Goal: Find specific page/section

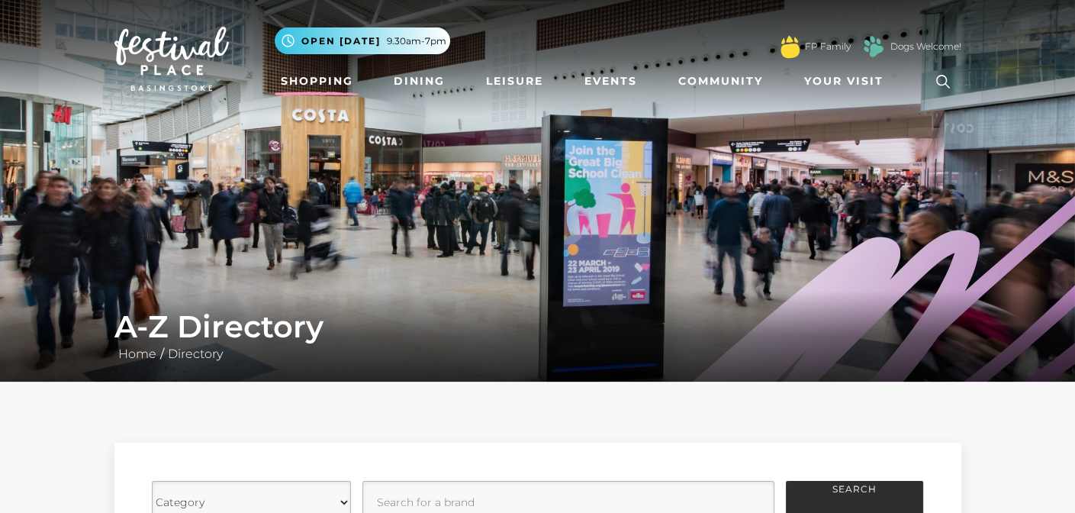
click at [298, 76] on link "Shopping" at bounding box center [317, 81] width 85 height 28
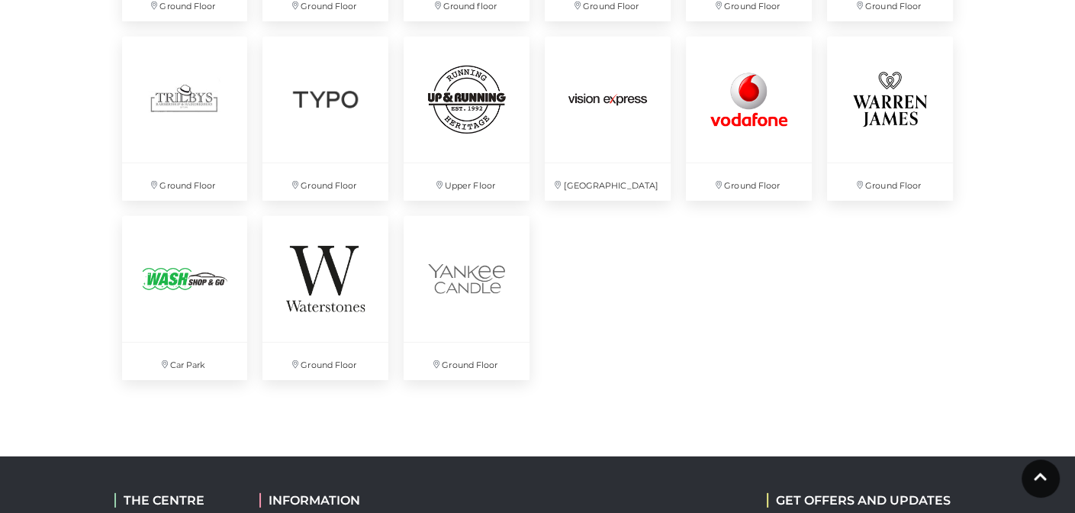
scroll to position [4196, 0]
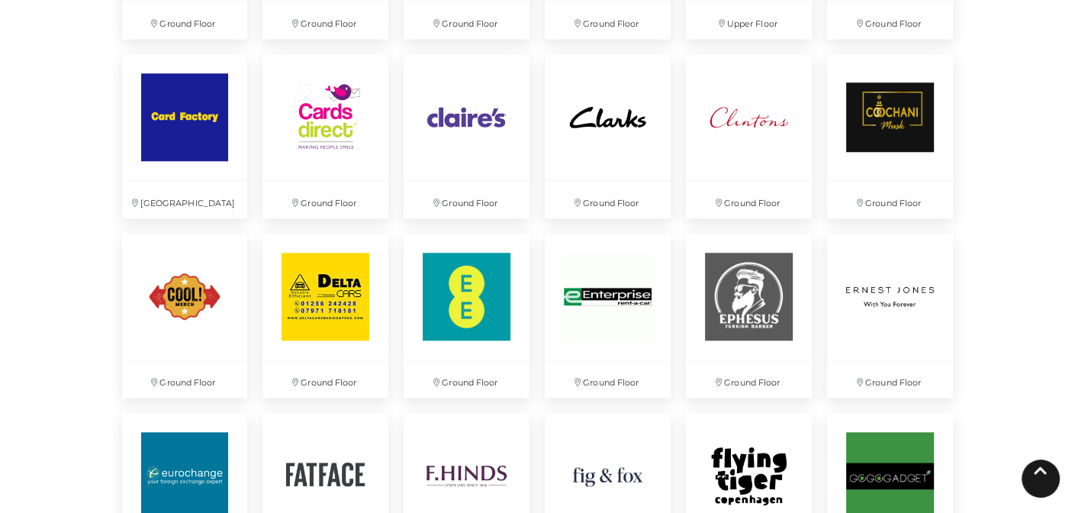
click at [1039, 471] on icon at bounding box center [1040, 470] width 13 height 14
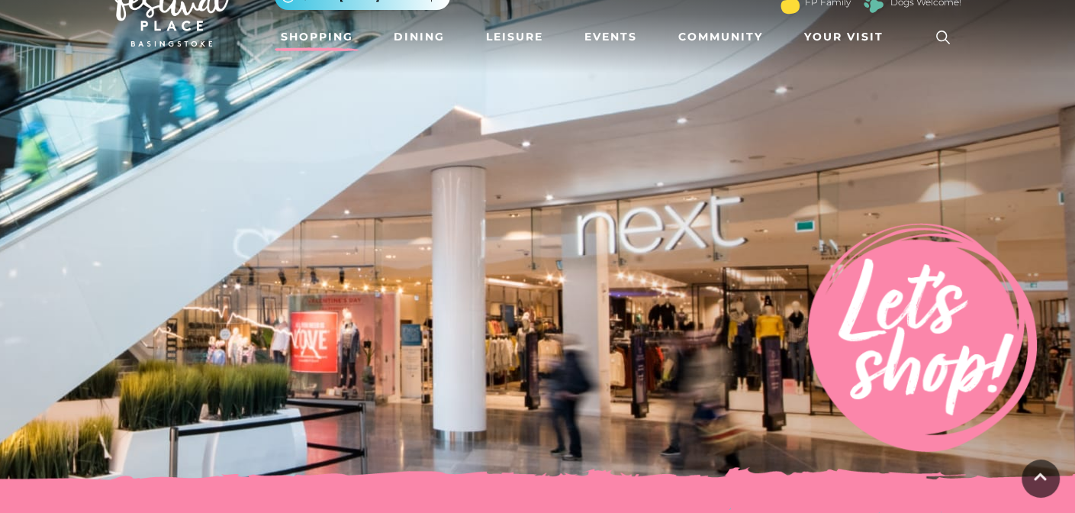
scroll to position [0, 0]
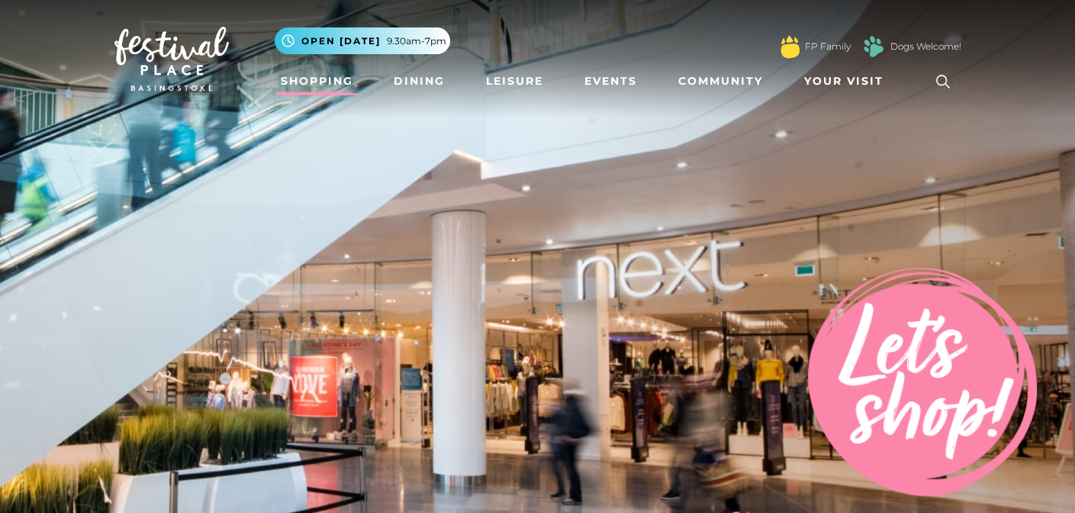
click at [321, 79] on link "Shopping" at bounding box center [317, 81] width 85 height 28
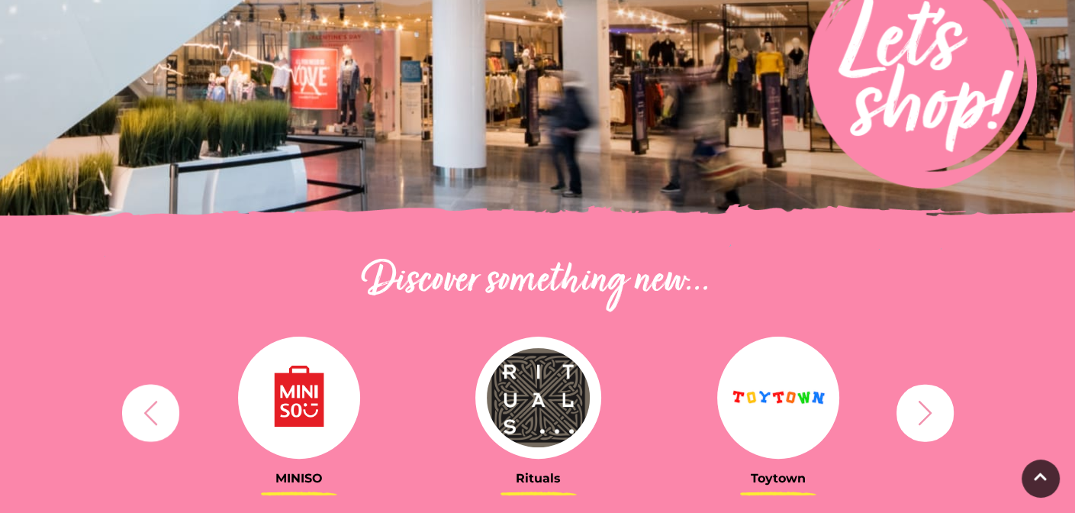
scroll to position [381, 0]
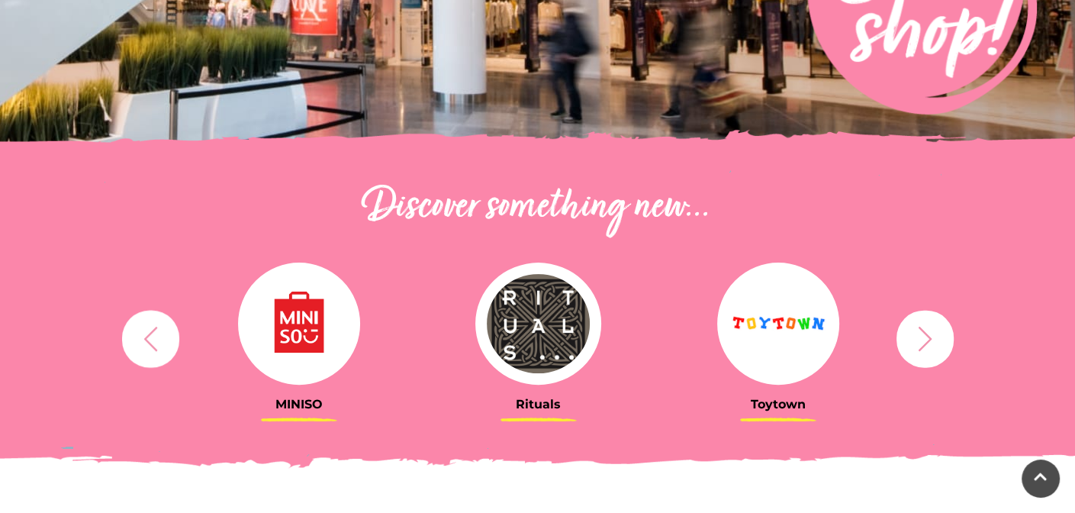
click at [946, 339] on button "button" at bounding box center [924, 338] width 57 height 57
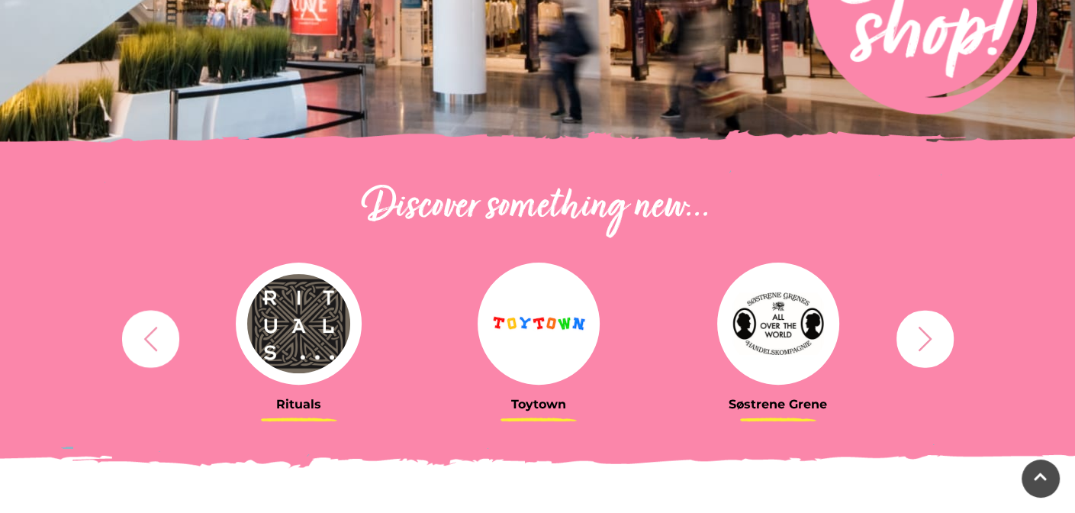
click at [148, 326] on icon "button" at bounding box center [151, 338] width 28 height 28
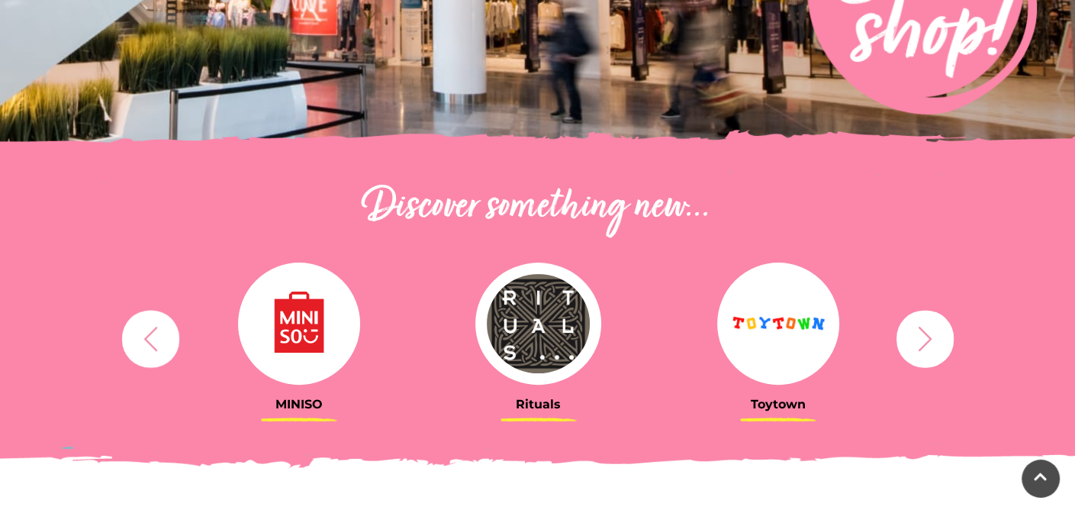
click at [150, 334] on icon "button" at bounding box center [149, 338] width 13 height 24
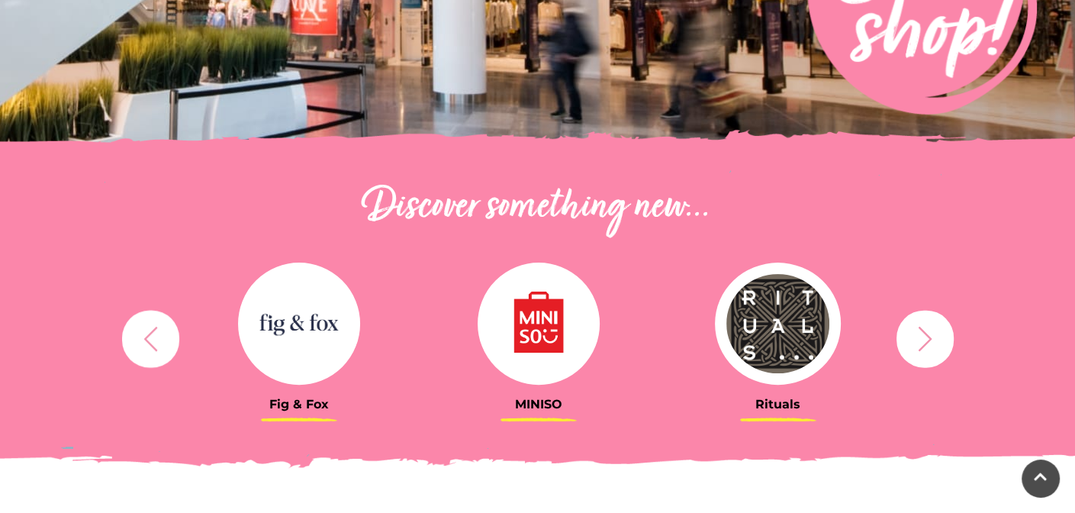
click at [276, 334] on img at bounding box center [299, 323] width 122 height 122
